Goal: Task Accomplishment & Management: Complete application form

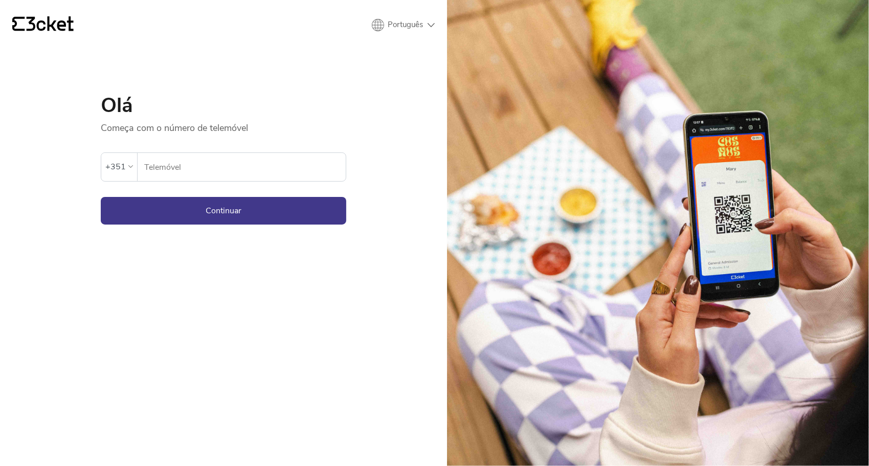
click at [294, 167] on input "Telemóvel" at bounding box center [245, 167] width 202 height 28
type input "935037211"
click at [241, 195] on form "Ocorreu um erro. Se o erro persistir, entrar em contato com o suporte. +351 935…" at bounding box center [223, 179] width 245 height 91
click at [242, 198] on button "Continuar" at bounding box center [223, 211] width 245 height 28
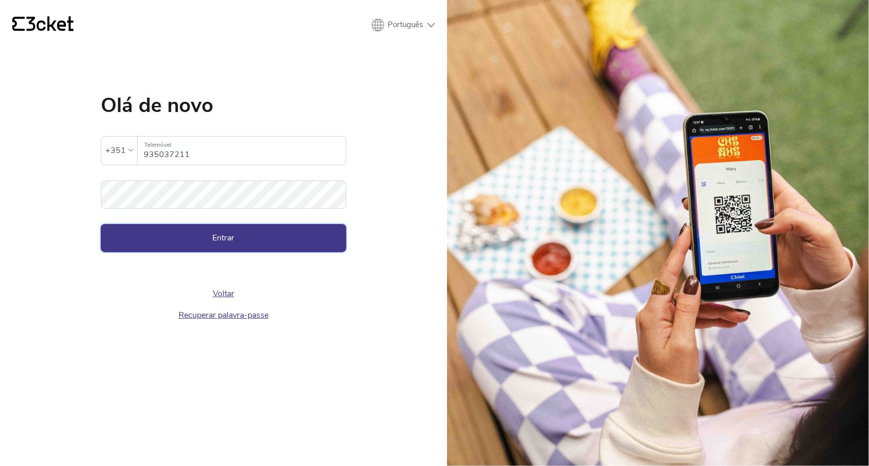
click at [242, 230] on button "Entrar" at bounding box center [223, 238] width 245 height 28
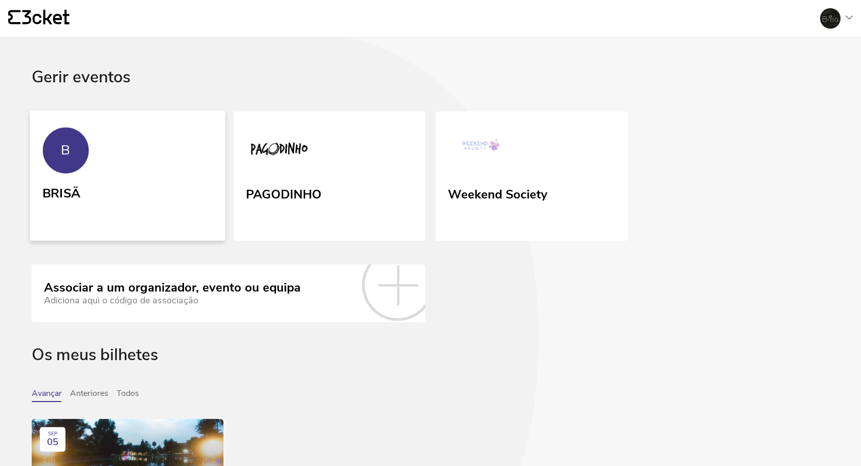
click at [179, 166] on link "B BRISÄ" at bounding box center [128, 175] width 196 height 130
